Goal: Find specific page/section: Find specific page/section

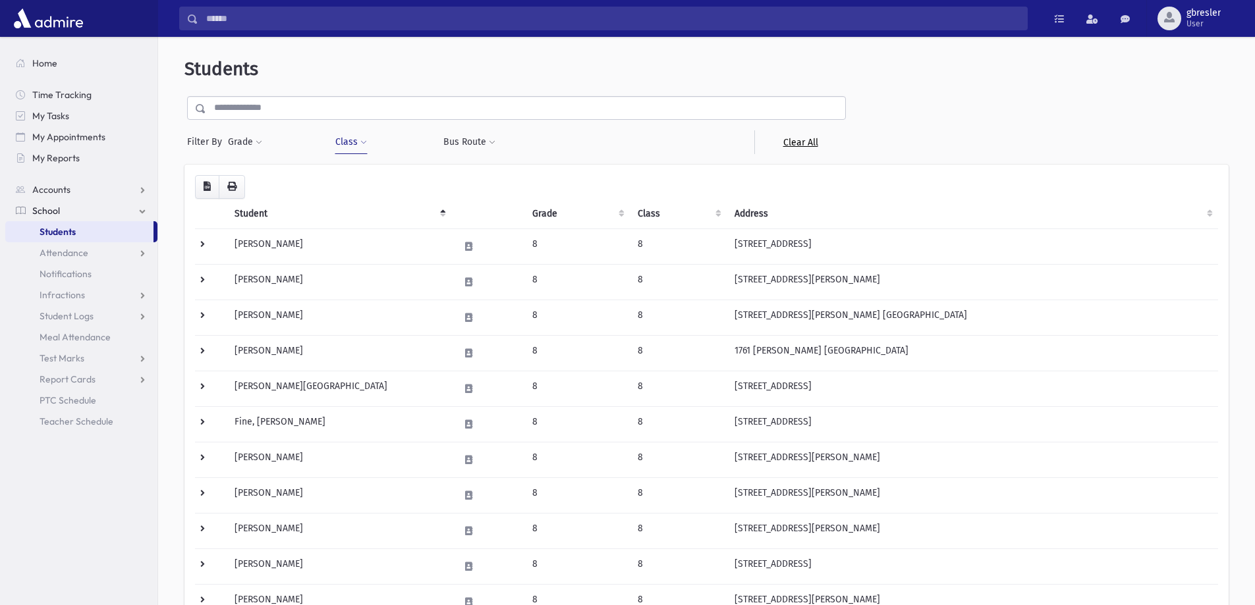
click at [799, 144] on link "Clear All" at bounding box center [800, 142] width 92 height 24
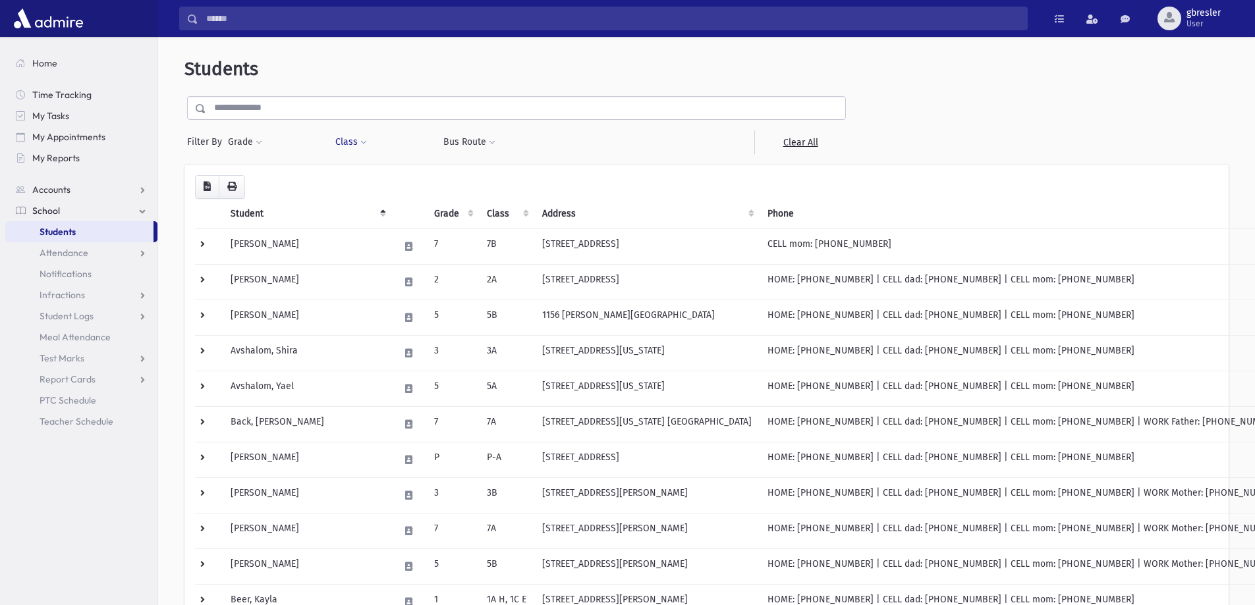
click at [356, 147] on button "Class" at bounding box center [351, 142] width 33 height 24
click at [363, 171] on ul at bounding box center [403, 177] width 126 height 20
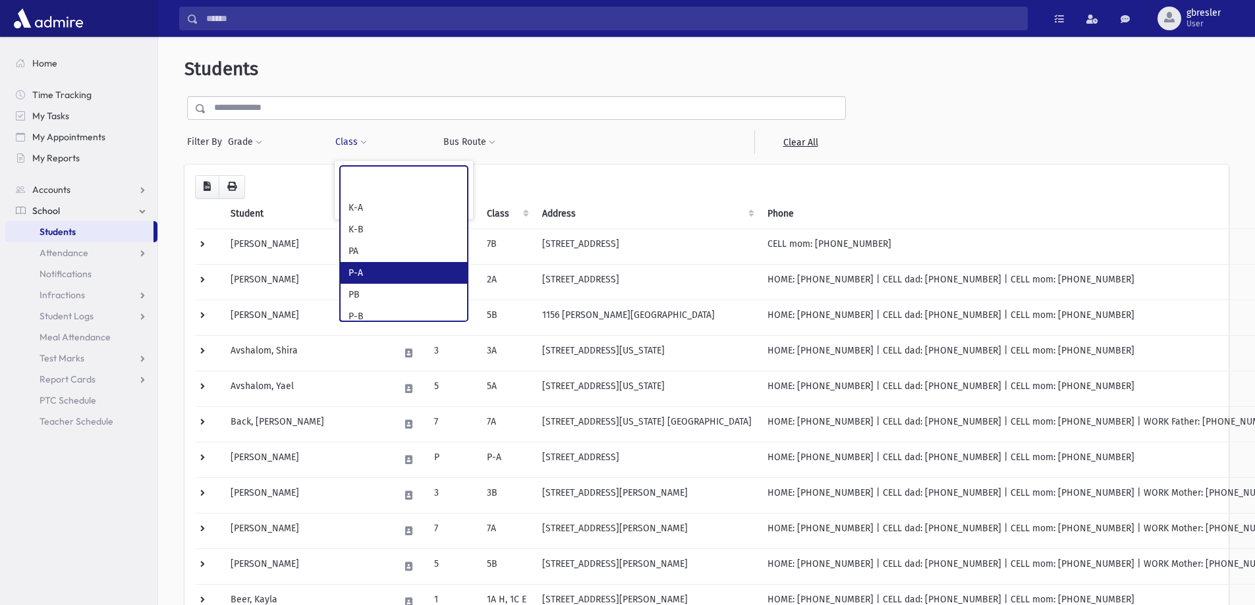
select select "*"
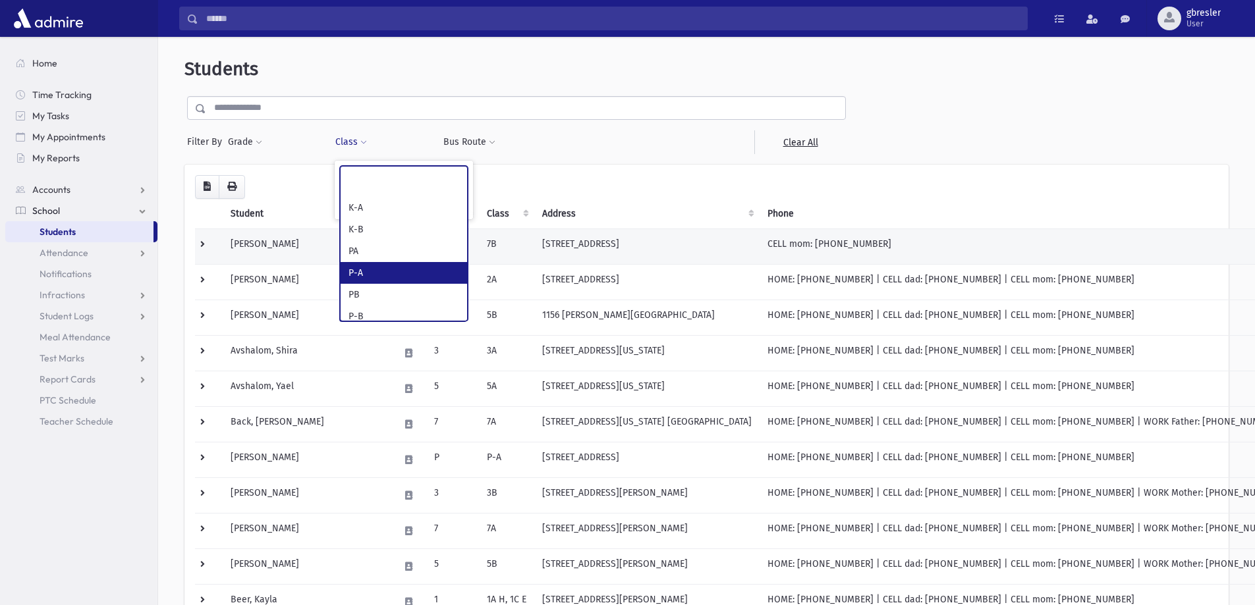
scroll to position [47, 0]
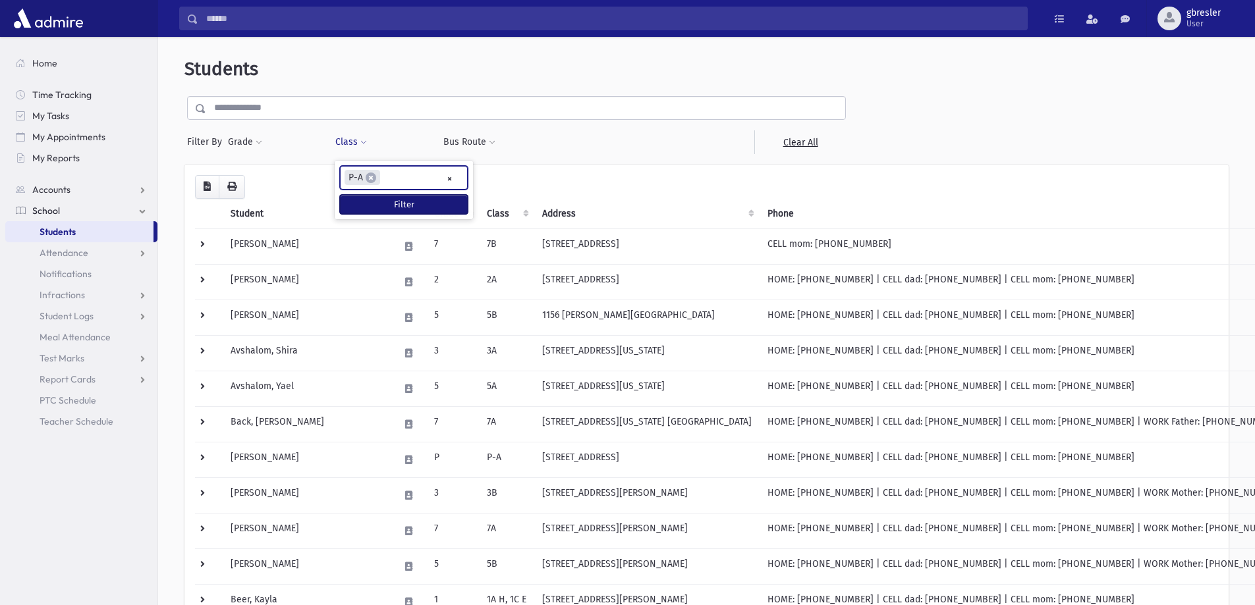
click at [424, 205] on button "Filter" at bounding box center [404, 204] width 128 height 19
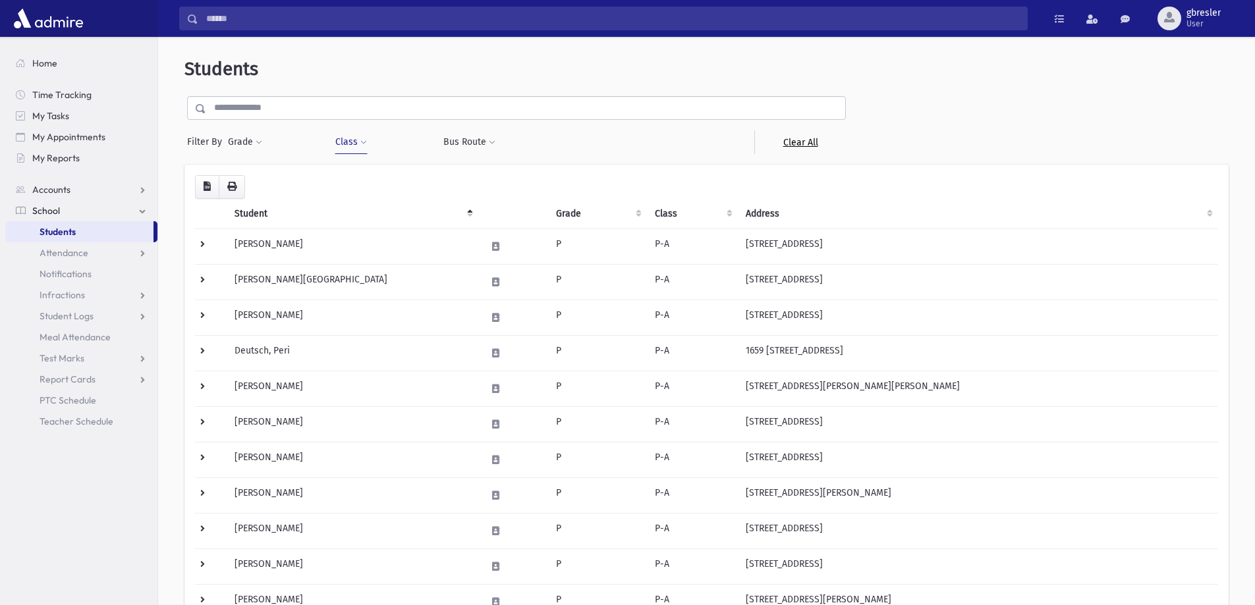
click at [811, 143] on link "Clear All" at bounding box center [800, 142] width 92 height 24
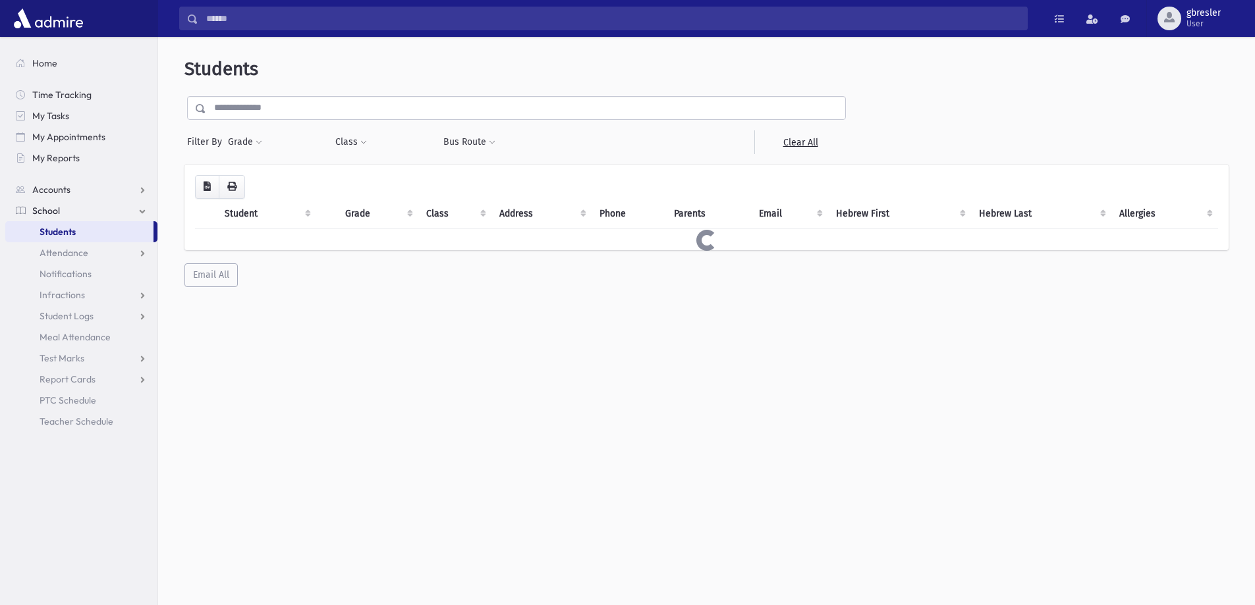
select select
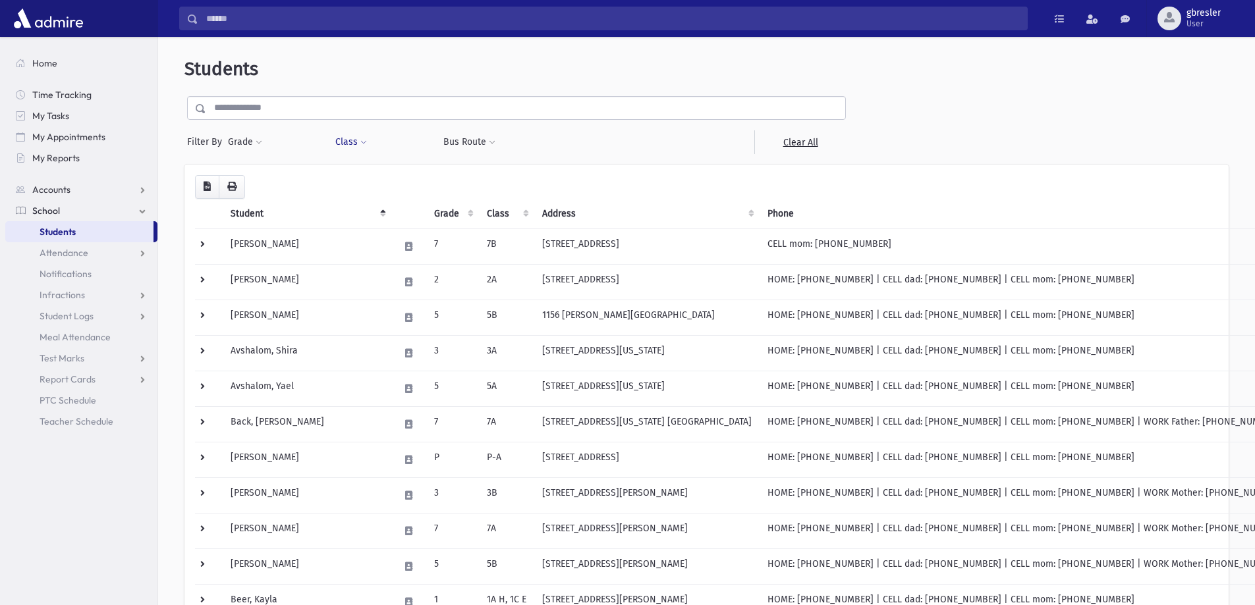
click at [358, 142] on button "Class" at bounding box center [351, 142] width 33 height 24
click at [356, 174] on ul at bounding box center [403, 177] width 126 height 20
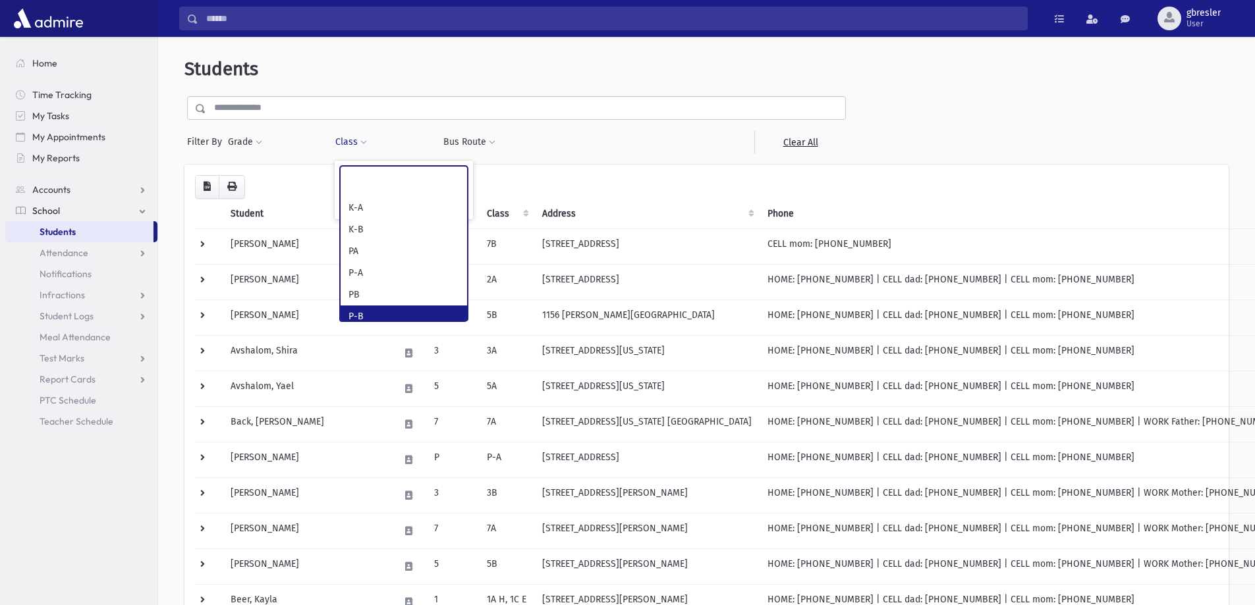
select select "*"
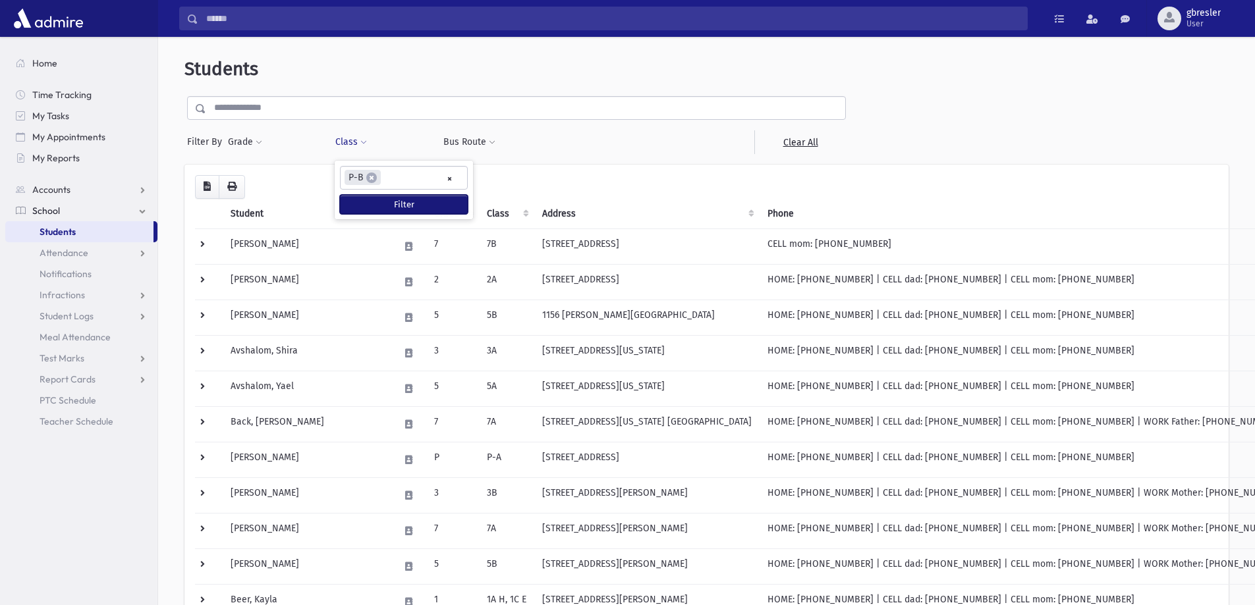
click at [402, 207] on button "Filter" at bounding box center [404, 204] width 128 height 19
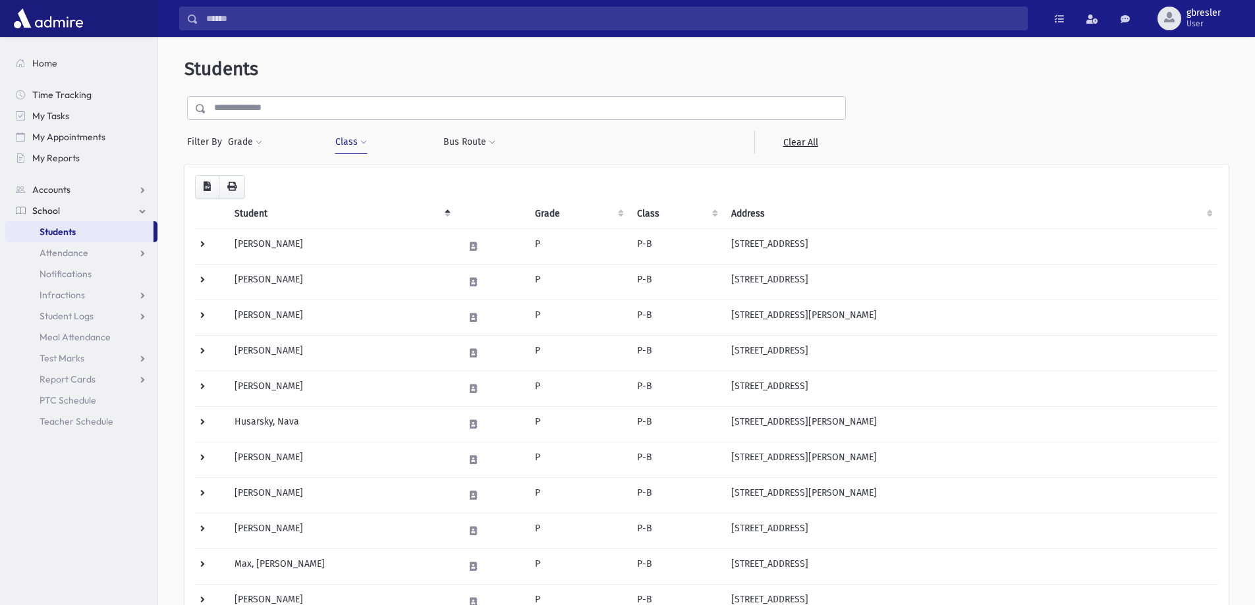
click at [363, 142] on span at bounding box center [363, 143] width 7 height 8
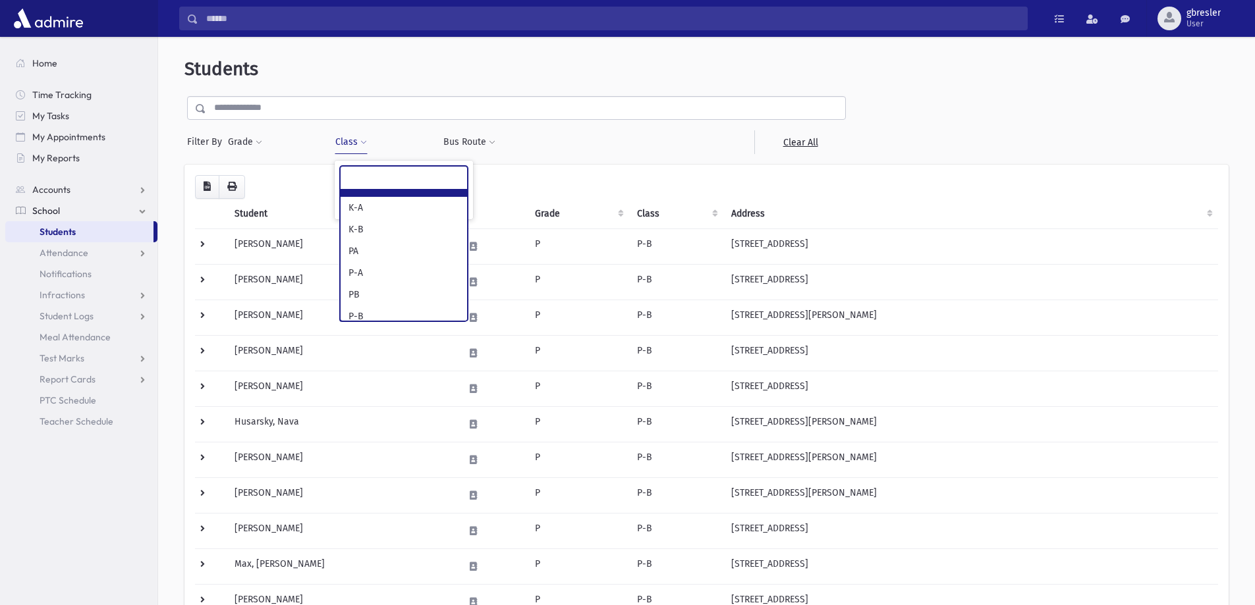
scroll to position [70, 0]
select select "*"
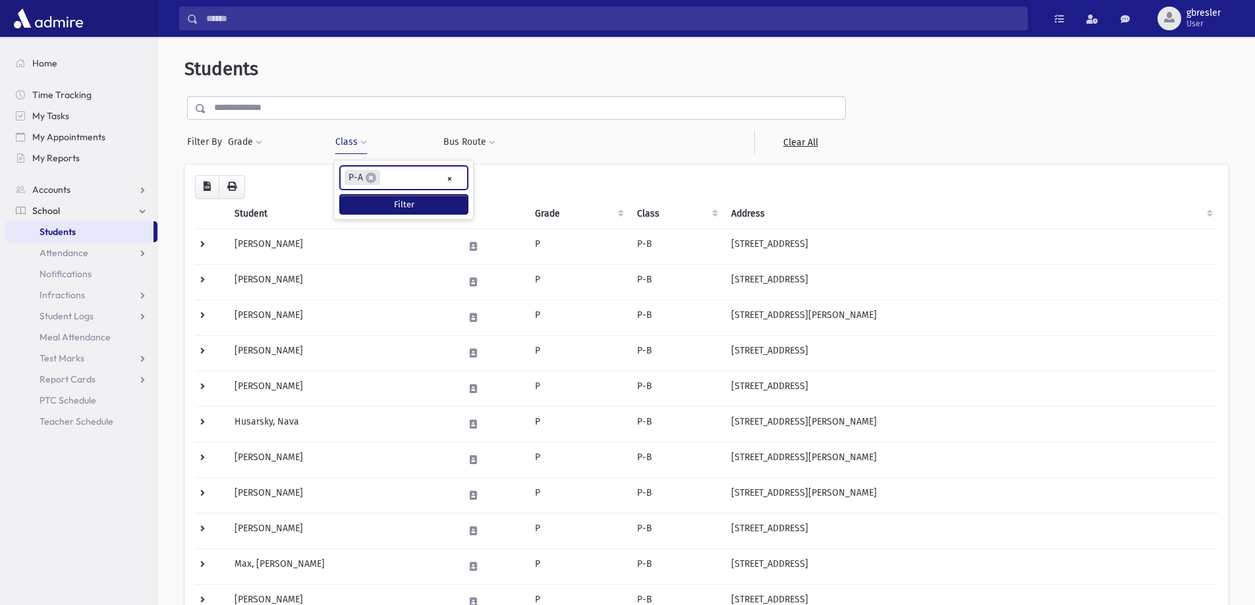
click at [386, 198] on button "Filter" at bounding box center [404, 204] width 128 height 19
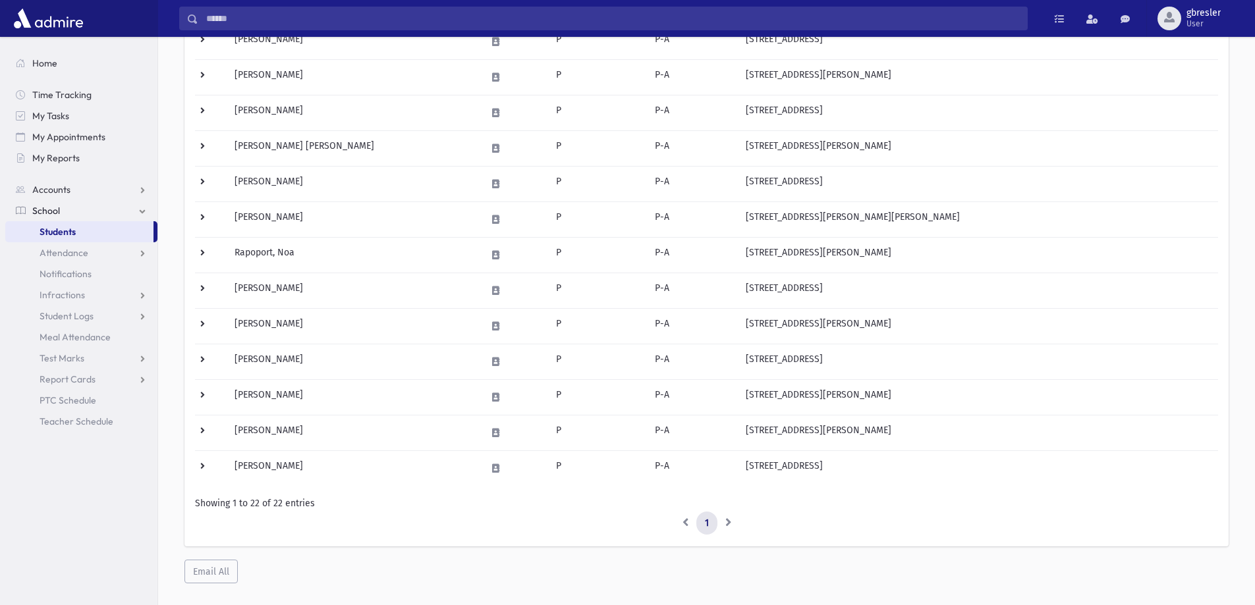
scroll to position [549, 0]
